Goal: Task Accomplishment & Management: Use online tool/utility

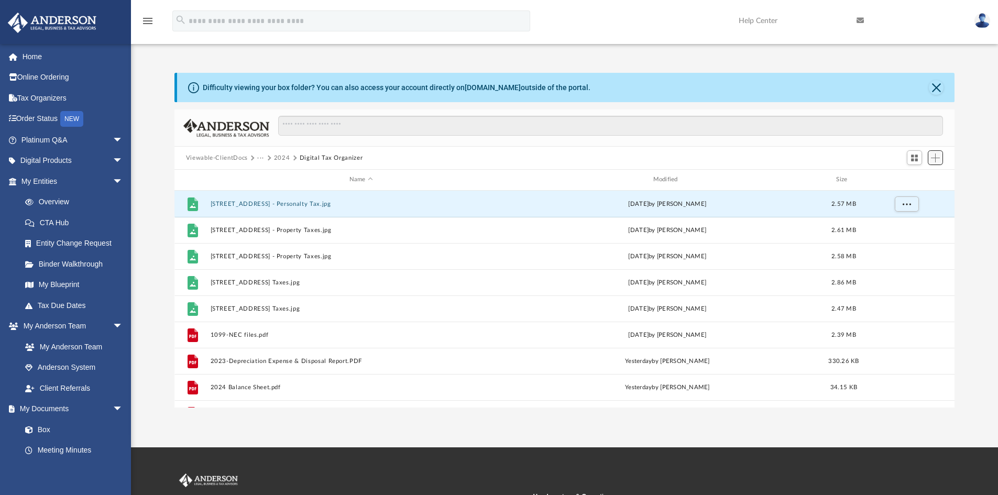
click at [933, 161] on span "Add" at bounding box center [935, 157] width 9 height 9
click at [909, 180] on li "Upload" at bounding box center [920, 178] width 34 height 11
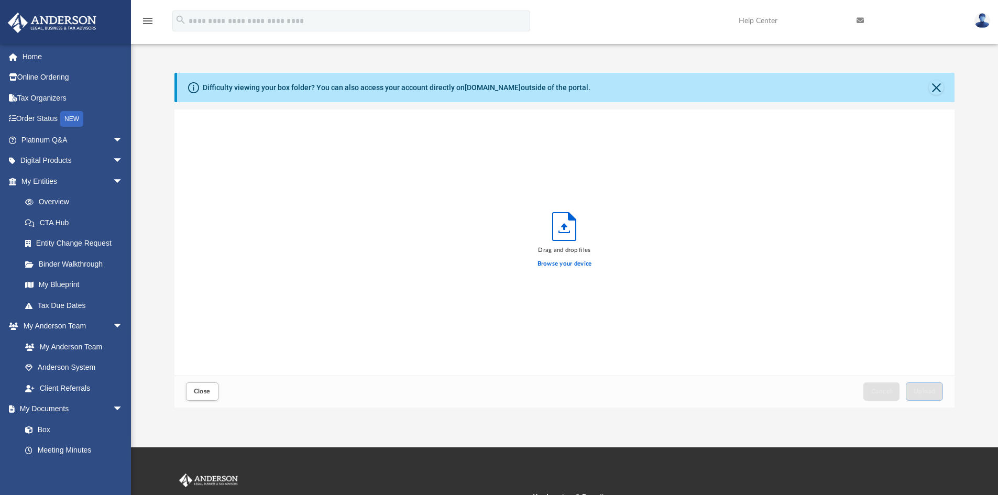
scroll to position [258, 772]
click at [571, 264] on label "Browse your device" at bounding box center [564, 263] width 54 height 9
click at [0, 0] on input "Browse your device" at bounding box center [0, 0] width 0 height 0
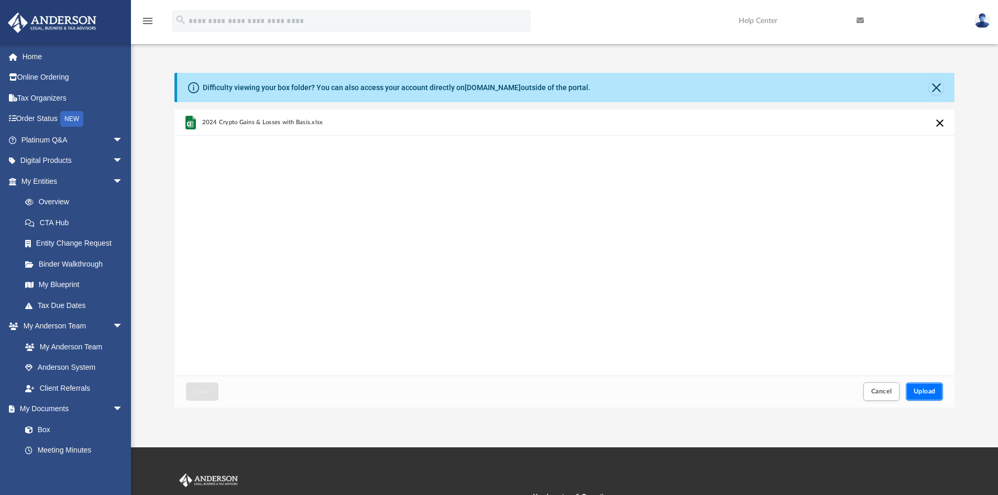
click at [923, 394] on span "Upload" at bounding box center [924, 391] width 22 height 6
click at [935, 90] on button "Close" at bounding box center [936, 87] width 15 height 15
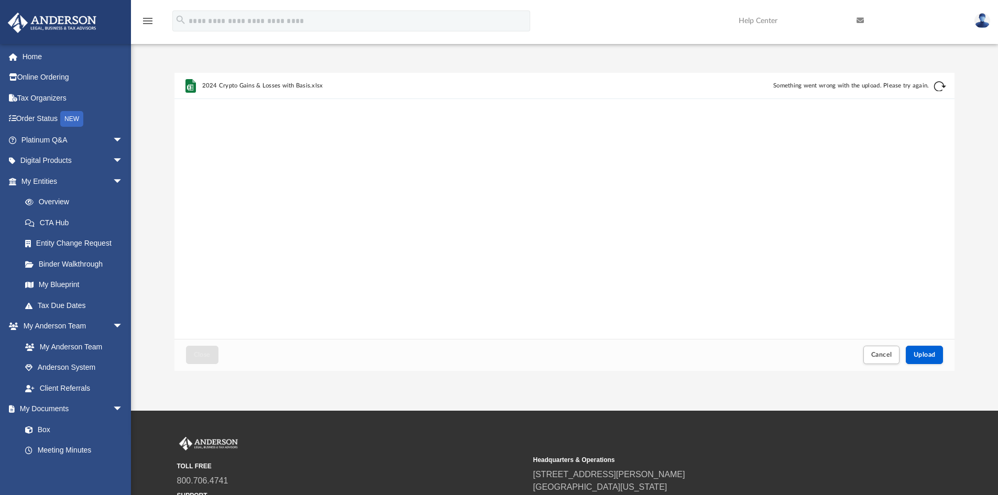
click at [979, 25] on img at bounding box center [982, 20] width 16 height 15
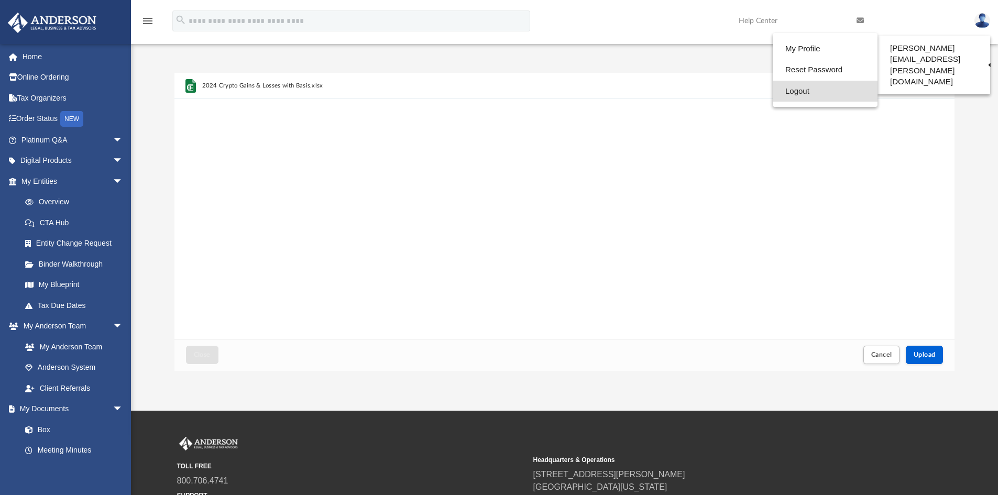
click at [798, 91] on link "Logout" at bounding box center [825, 91] width 105 height 21
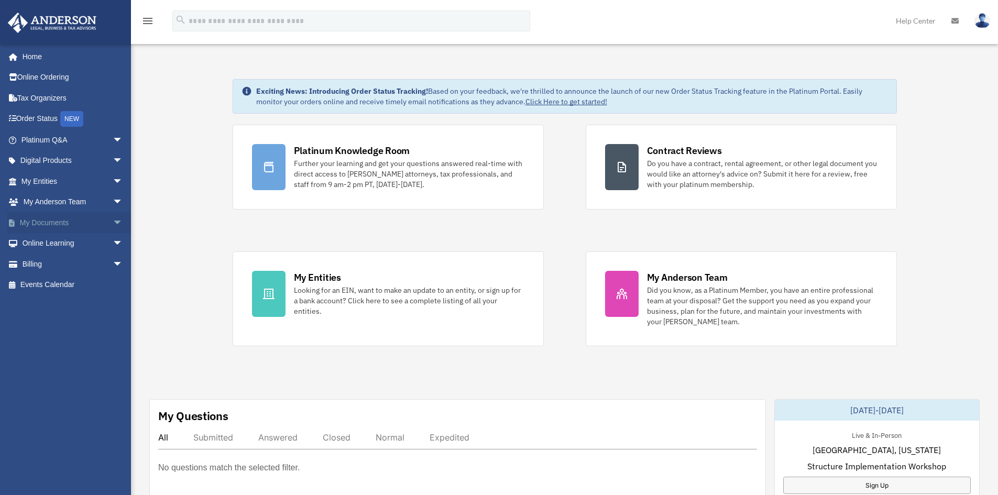
click at [52, 220] on link "My Documents arrow_drop_down" at bounding box center [72, 222] width 131 height 21
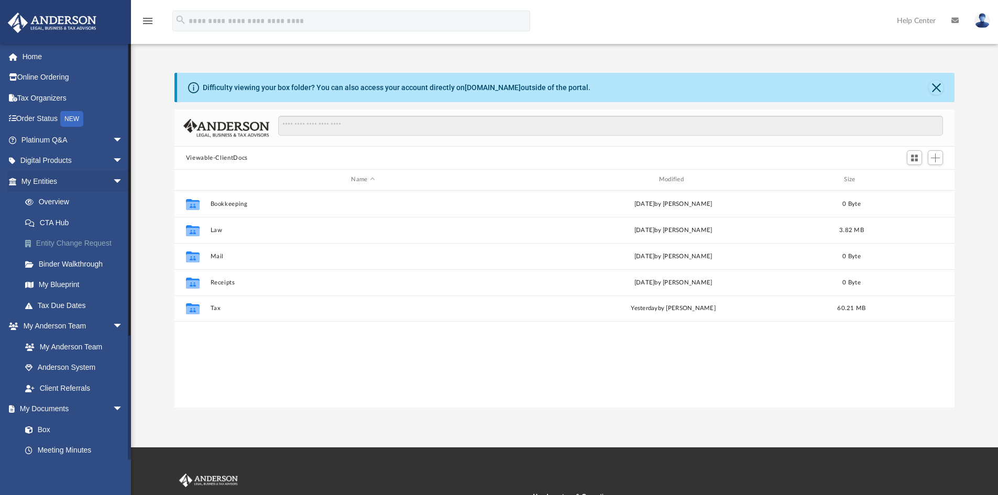
scroll to position [230, 772]
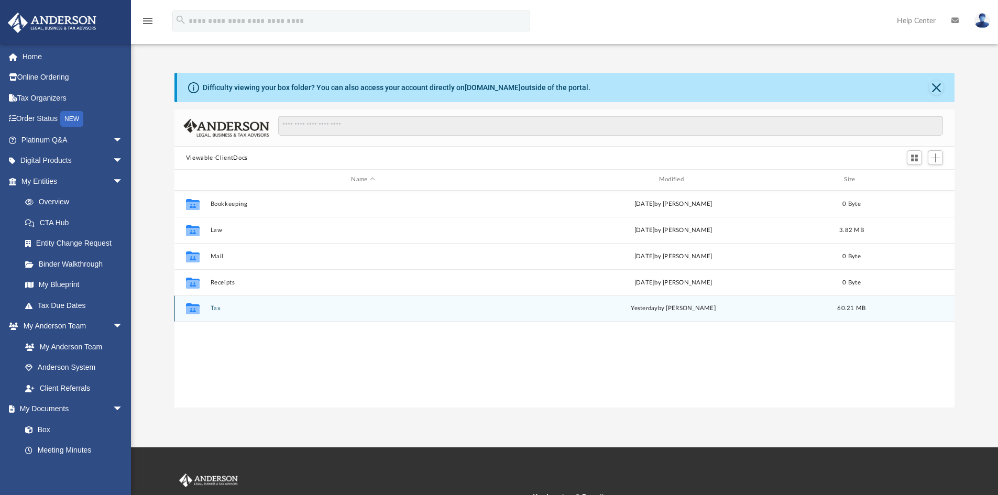
click at [230, 311] on button "Tax" at bounding box center [362, 308] width 305 height 7
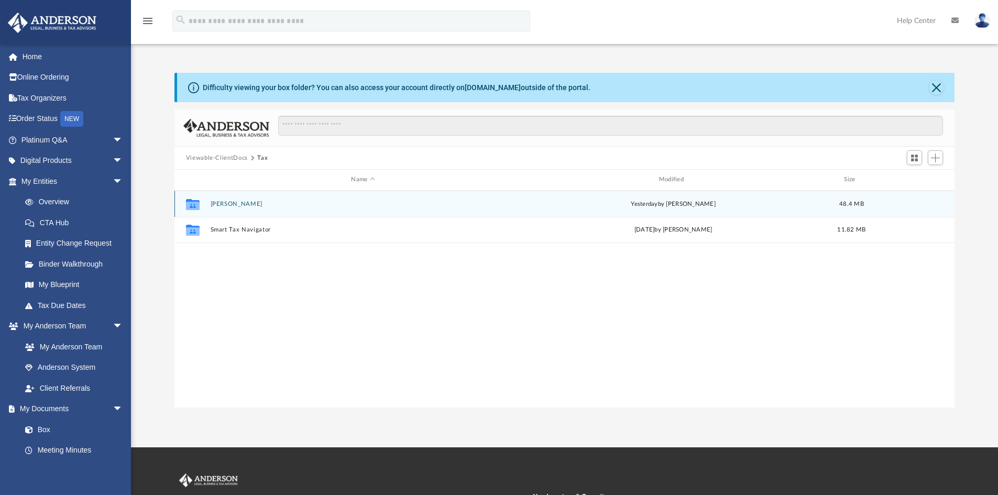
click at [233, 203] on button "[PERSON_NAME]" at bounding box center [362, 204] width 305 height 7
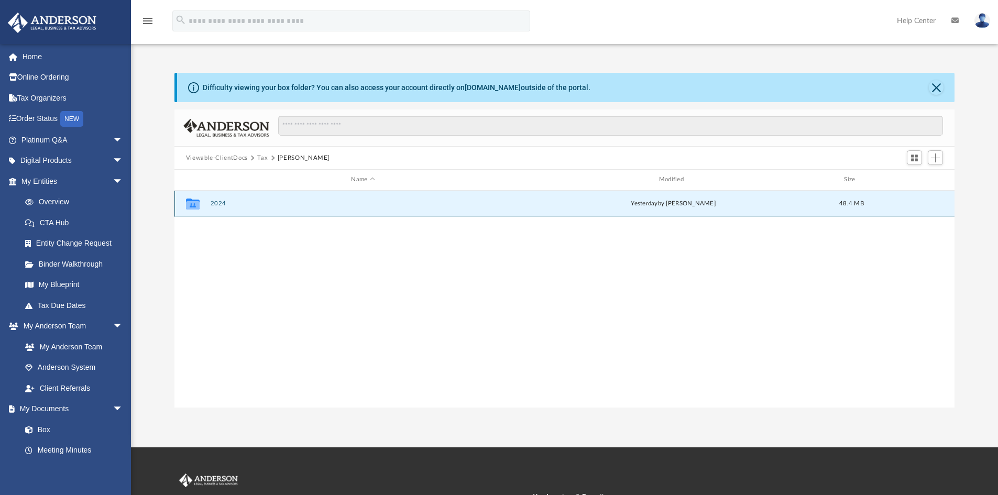
click at [227, 206] on button "2024" at bounding box center [362, 203] width 305 height 7
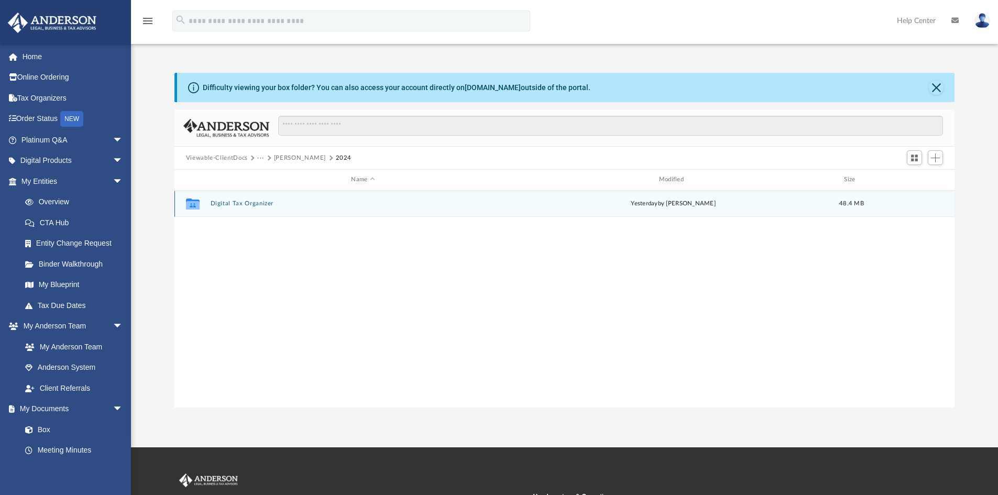
click at [227, 206] on button "Digital Tax Organizer" at bounding box center [362, 203] width 305 height 7
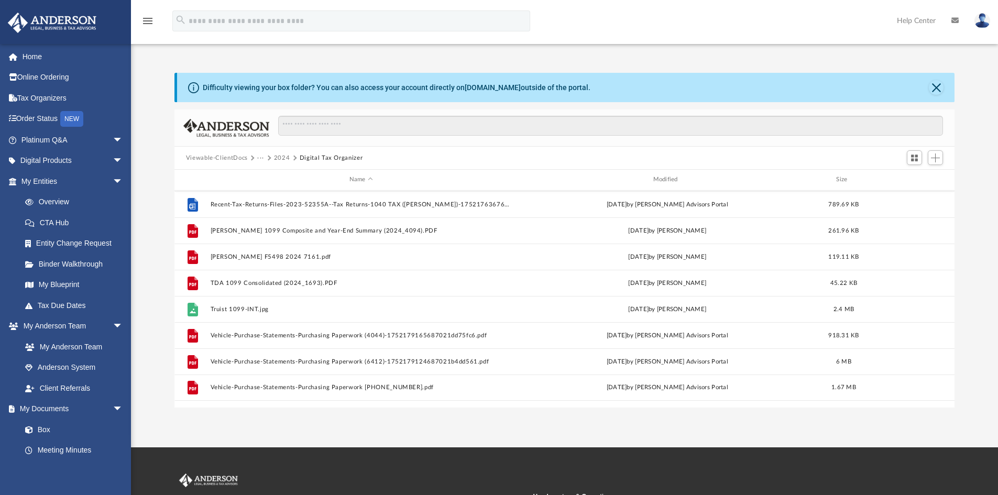
scroll to position [857, 0]
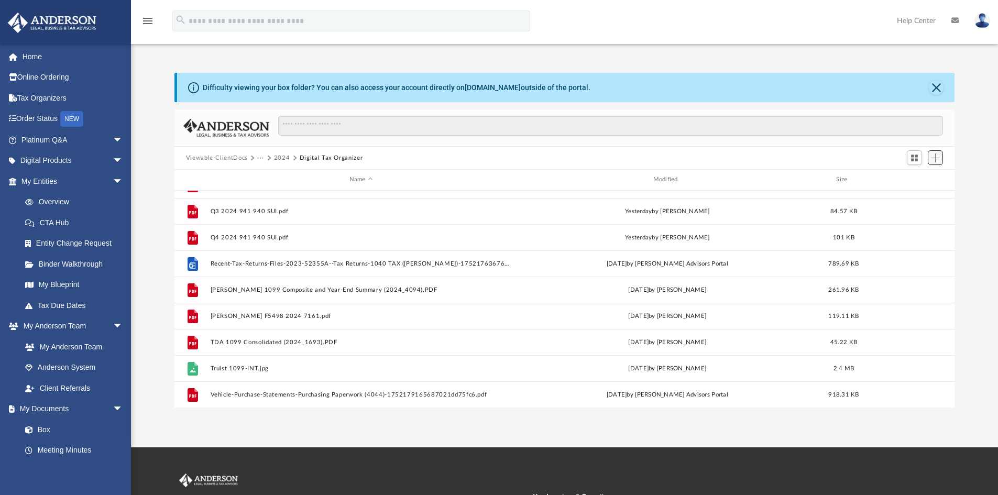
click at [932, 159] on span "Add" at bounding box center [935, 157] width 9 height 9
click at [907, 176] on li "Upload" at bounding box center [920, 178] width 34 height 11
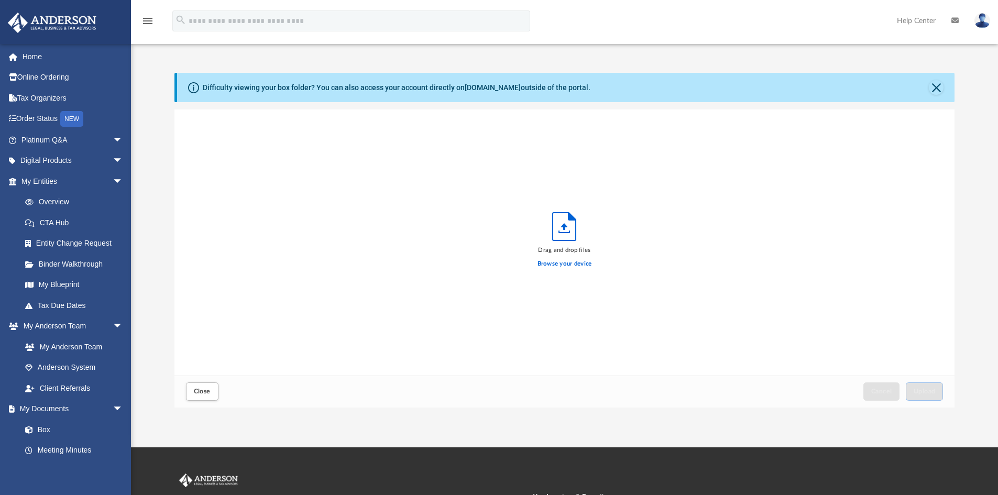
scroll to position [258, 772]
click at [567, 265] on label "Browse your device" at bounding box center [564, 263] width 54 height 9
click at [0, 0] on input "Browse your device" at bounding box center [0, 0] width 0 height 0
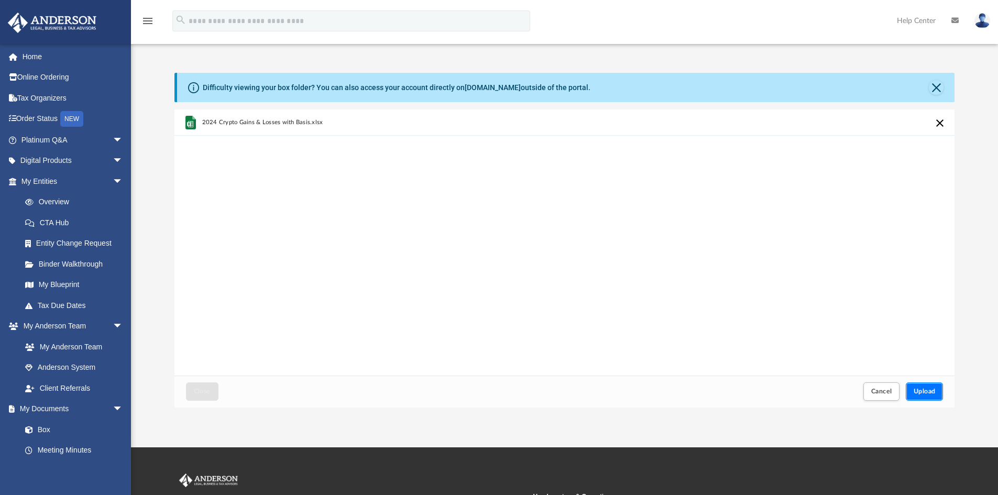
click at [928, 392] on span "Upload" at bounding box center [924, 391] width 22 height 6
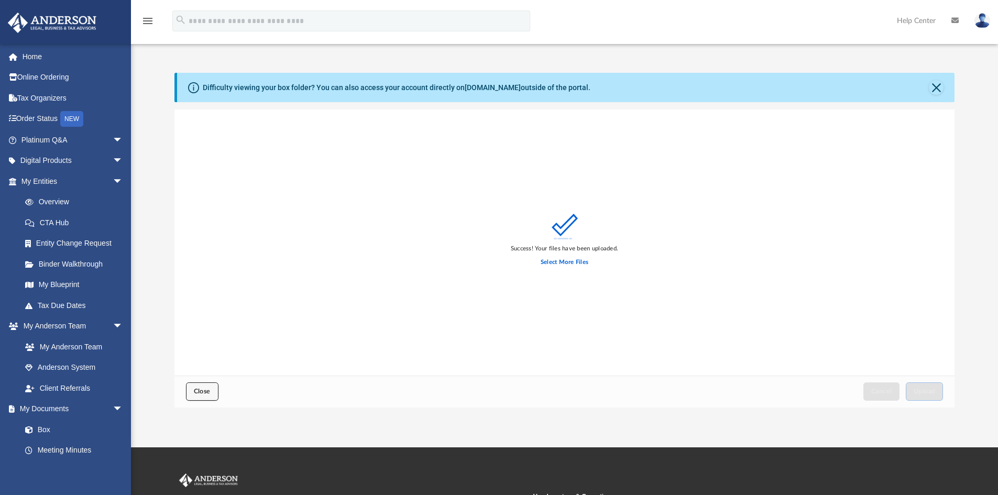
click at [205, 392] on span "Close" at bounding box center [202, 391] width 17 height 6
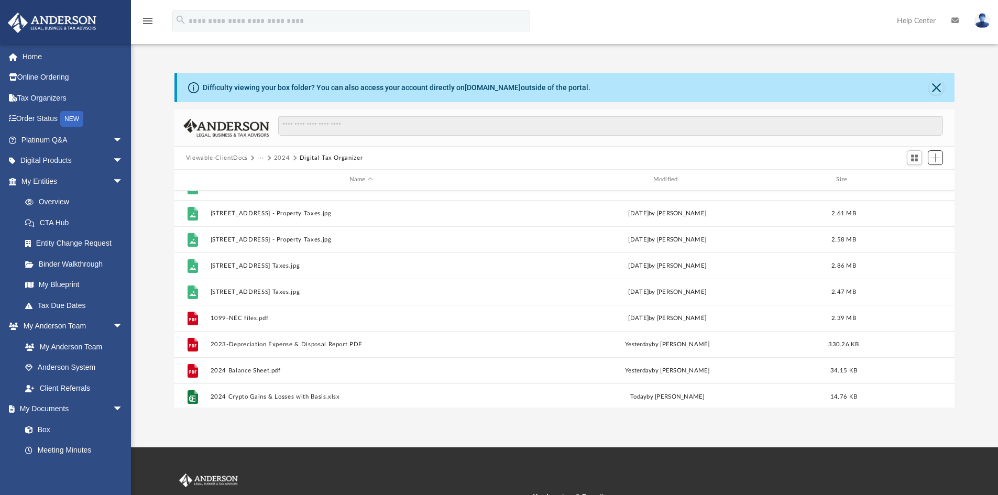
scroll to position [0, 0]
